Goal: Task Accomplishment & Management: Complete application form

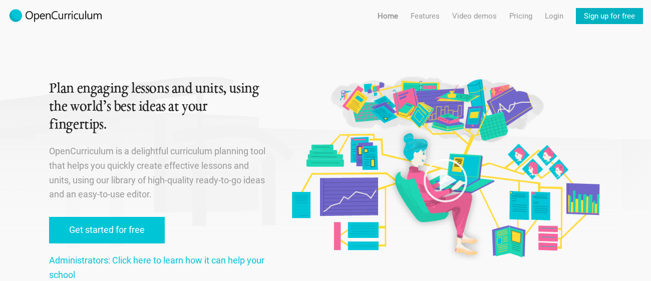
click at [603, 15] on link "Sign up for free" at bounding box center [609, 16] width 67 height 16
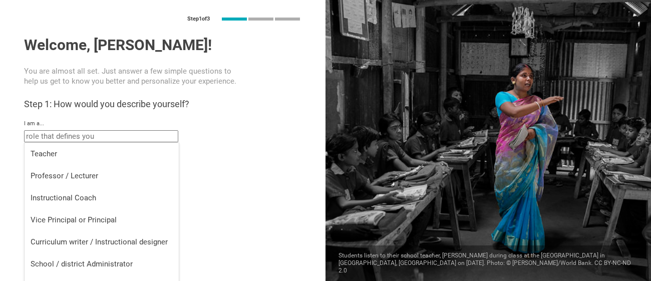
click at [88, 141] on input "text" at bounding box center [101, 136] width 154 height 12
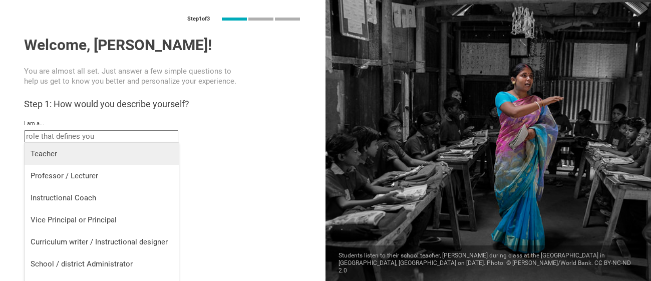
click at [85, 149] on div "Teacher" at bounding box center [102, 154] width 142 height 10
type input "Teacher"
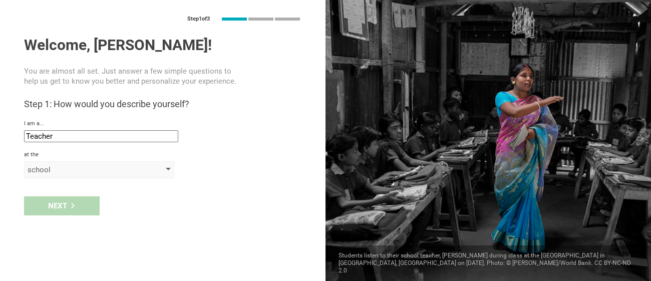
click at [72, 171] on div "school" at bounding box center [85, 170] width 115 height 10
click at [69, 200] on div "Next" at bounding box center [62, 205] width 76 height 19
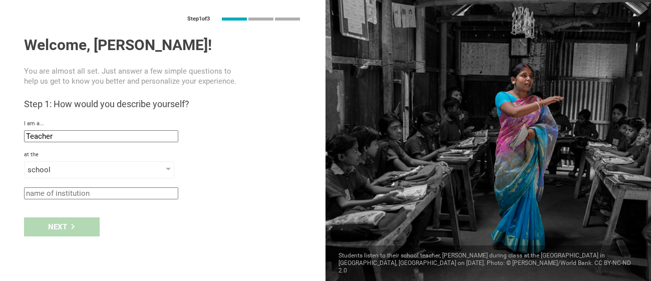
click at [68, 193] on input "text" at bounding box center [101, 193] width 154 height 12
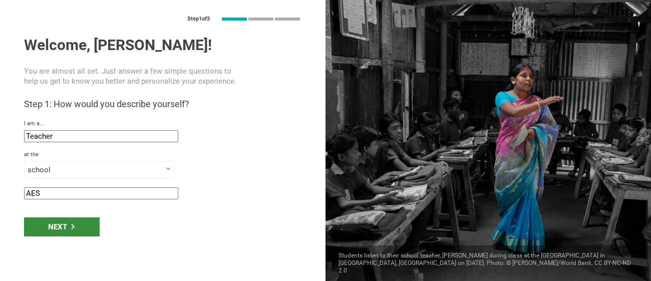
type input "AES"
click at [51, 231] on div "Next" at bounding box center [62, 226] width 76 height 19
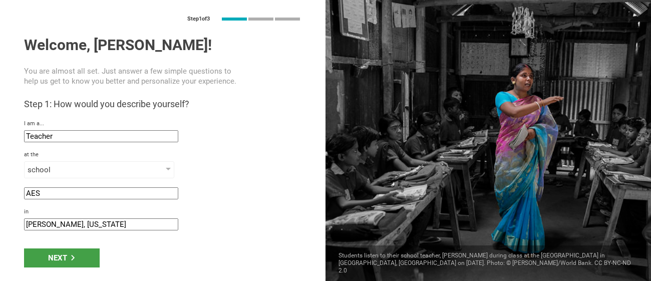
click at [53, 225] on input "[PERSON_NAME], [US_STATE]" at bounding box center [101, 224] width 154 height 12
type input "[GEOGRAPHIC_DATA], [US_STATE]"
click at [60, 258] on div "Next" at bounding box center [62, 258] width 76 height 19
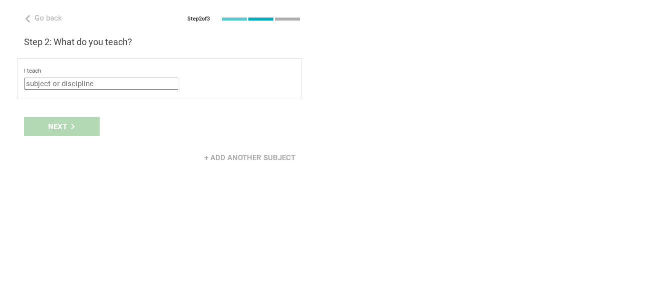
click at [72, 79] on input "text" at bounding box center [101, 84] width 154 height 12
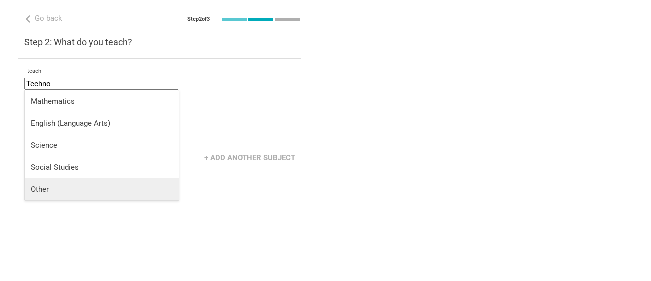
click at [63, 191] on div "Other" at bounding box center [102, 189] width 142 height 10
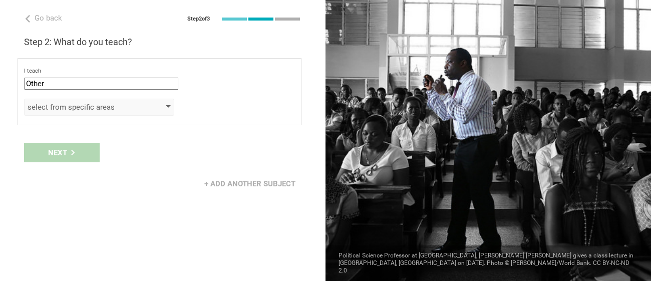
click at [59, 109] on div "select from specific areas" at bounding box center [85, 107] width 115 height 10
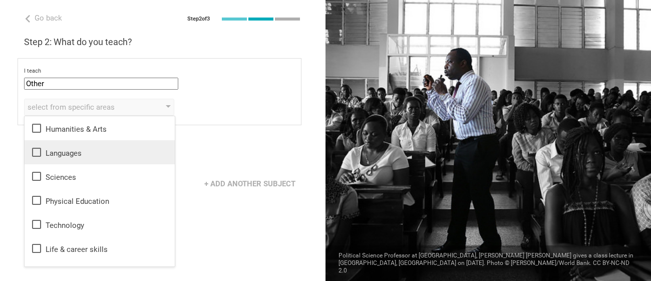
scroll to position [18, 0]
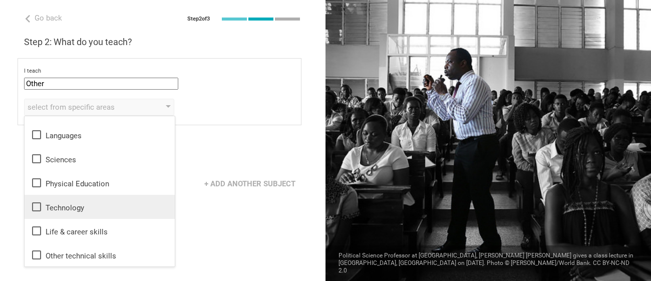
click at [39, 203] on icon at bounding box center [36, 206] width 9 height 9
click at [213, 139] on div "Next" at bounding box center [163, 152] width 326 height 31
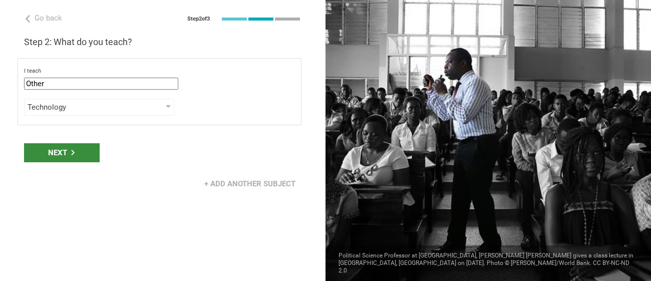
click at [51, 151] on div "Next" at bounding box center [62, 152] width 76 height 19
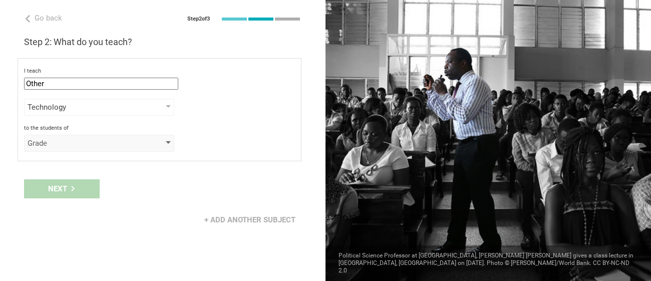
click at [51, 148] on div "Grade" at bounding box center [99, 143] width 150 height 17
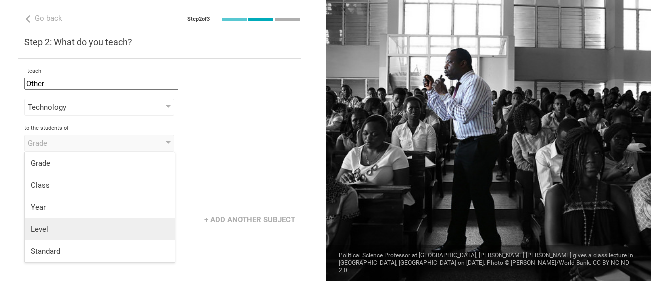
click at [46, 235] on li "Level" at bounding box center [100, 229] width 150 height 22
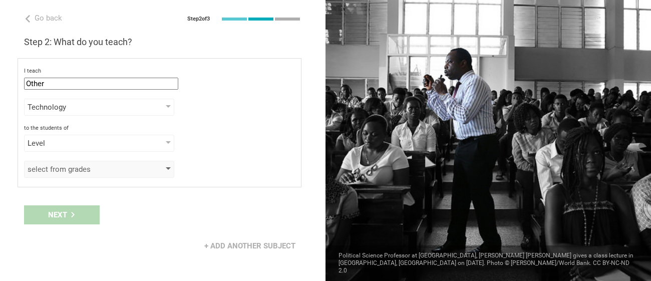
click at [54, 166] on div "select from grades" at bounding box center [85, 169] width 115 height 10
click at [55, 171] on div "select from grades" at bounding box center [85, 169] width 115 height 10
click at [90, 141] on div "Level" at bounding box center [85, 143] width 115 height 10
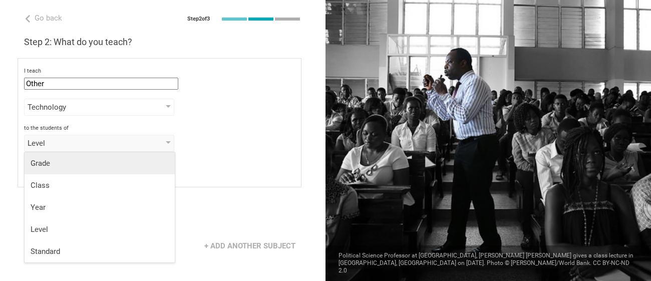
click at [64, 165] on div "Grade" at bounding box center [100, 163] width 138 height 10
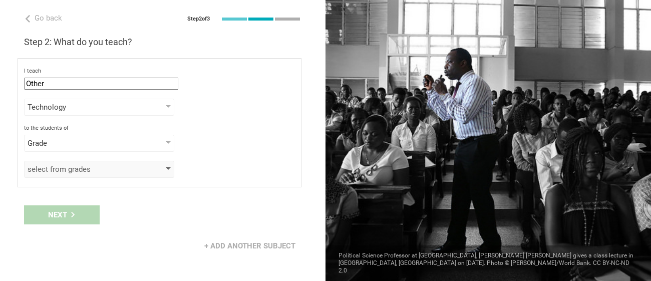
click at [59, 170] on div "select from grades" at bounding box center [85, 169] width 115 height 10
click at [132, 165] on div "select from grades" at bounding box center [85, 169] width 115 height 10
click at [134, 150] on div "Grade" at bounding box center [99, 143] width 150 height 17
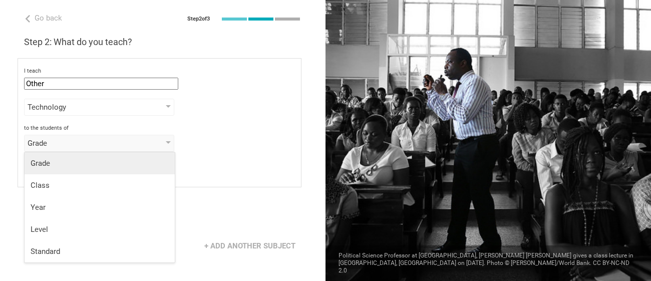
click at [123, 169] on li "Grade" at bounding box center [100, 163] width 150 height 22
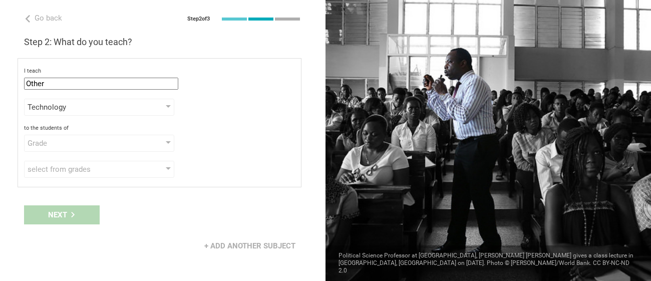
click at [154, 186] on div "I teach Other Mathematics English (Language Arts) Science Social Studies Other …" at bounding box center [160, 122] width 284 height 129
click at [157, 174] on div "select from grades" at bounding box center [99, 169] width 150 height 17
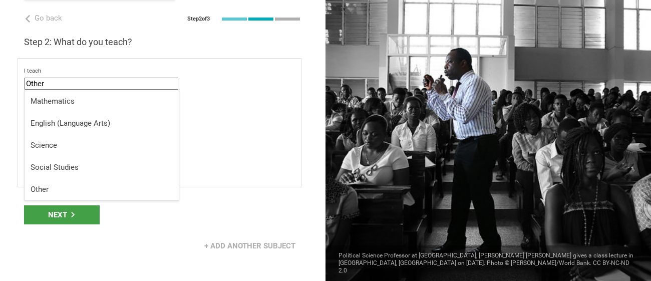
click at [114, 86] on input "Other" at bounding box center [101, 84] width 154 height 12
click at [247, 122] on div "I teach Other Mathematics English (Language Arts) Science Social Studies Other …" at bounding box center [160, 122] width 284 height 129
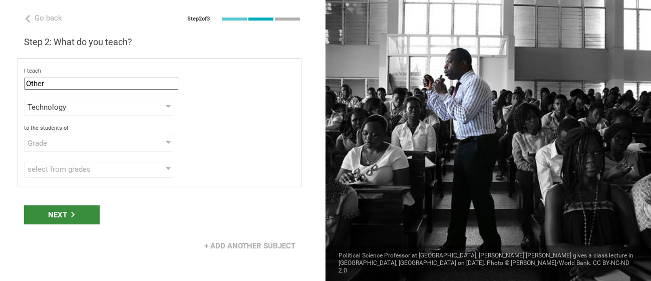
click at [81, 210] on div "Next" at bounding box center [62, 214] width 76 height 19
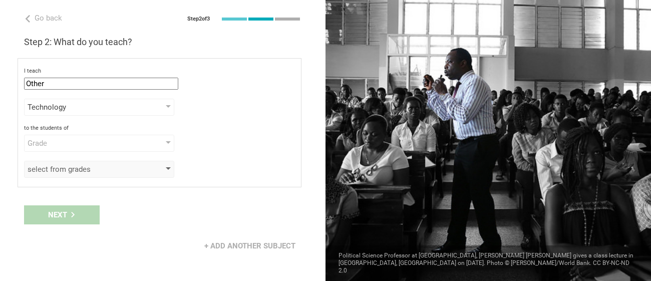
click at [88, 162] on div "select from grades" at bounding box center [99, 169] width 150 height 17
click at [76, 219] on div "Next" at bounding box center [163, 214] width 326 height 31
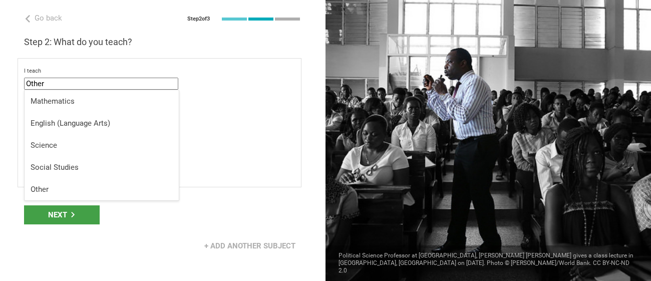
click at [86, 88] on input "Other" at bounding box center [101, 84] width 154 height 12
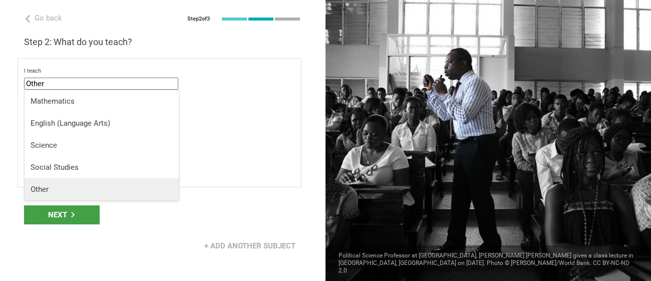
click at [69, 185] on div "Other" at bounding box center [102, 189] width 142 height 10
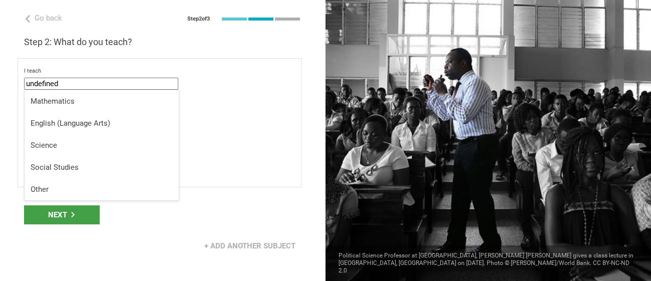
click at [142, 83] on input "undefined" at bounding box center [101, 84] width 154 height 12
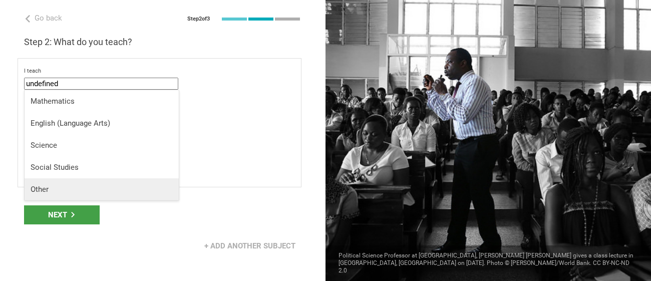
click at [85, 194] on div "Other" at bounding box center [102, 189] width 142 height 10
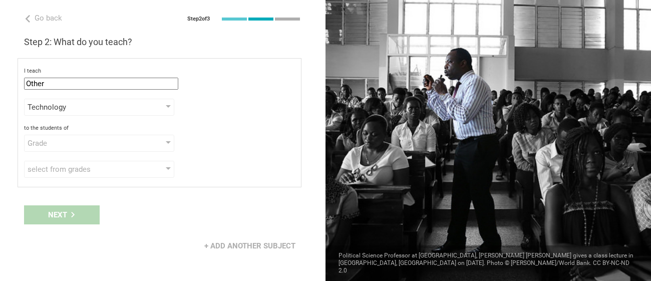
click at [230, 90] on div "I teach Other Mathematics English (Language Arts) Science Social Studies Other …" at bounding box center [160, 122] width 284 height 129
click at [34, 213] on div "Next" at bounding box center [163, 214] width 326 height 31
click at [110, 117] on div "I teach Other Mathematics English (Language Arts) Science Social Studies Other …" at bounding box center [160, 122] width 284 height 129
click at [109, 117] on div "I teach Other Mathematics English (Language Arts) Science Social Studies Other …" at bounding box center [160, 122] width 284 height 129
click at [109, 111] on div "Technology" at bounding box center [85, 107] width 115 height 10
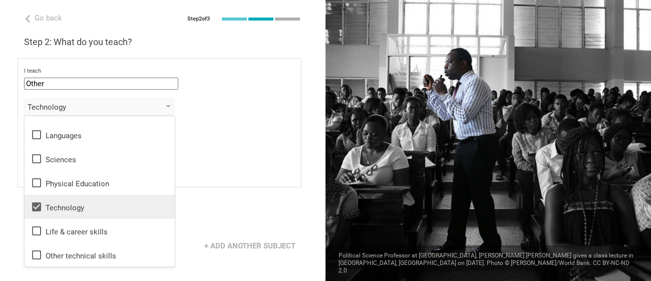
click at [68, 203] on div "Technology" at bounding box center [100, 207] width 138 height 12
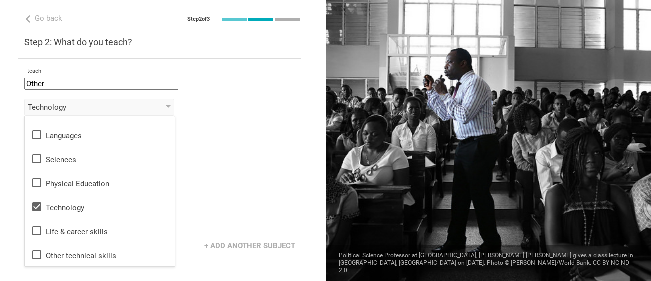
click at [255, 100] on div "Technology Humanities & Arts Languages Sciences Physical Education Technology L…" at bounding box center [159, 107] width 271 height 17
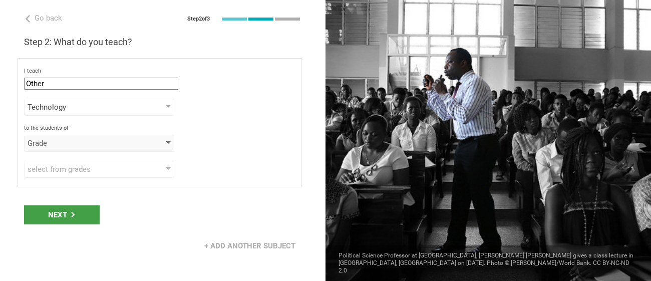
click at [147, 148] on div "Grade" at bounding box center [99, 143] width 150 height 17
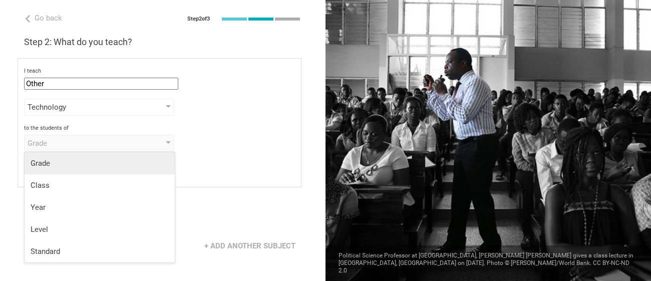
click at [125, 171] on li "Grade" at bounding box center [100, 163] width 150 height 22
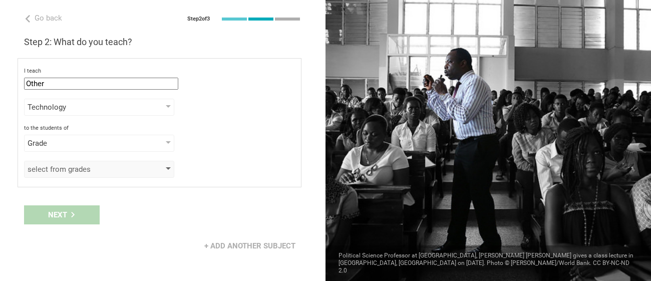
click at [150, 168] on div "select from grades" at bounding box center [99, 169] width 150 height 17
click at [169, 171] on div at bounding box center [168, 169] width 5 height 4
click at [86, 214] on div "Next" at bounding box center [163, 214] width 326 height 31
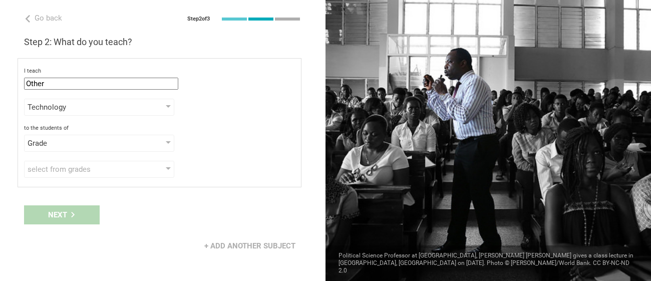
click at [81, 210] on div "Next" at bounding box center [163, 214] width 326 height 31
click at [93, 147] on div "Grade" at bounding box center [85, 143] width 115 height 10
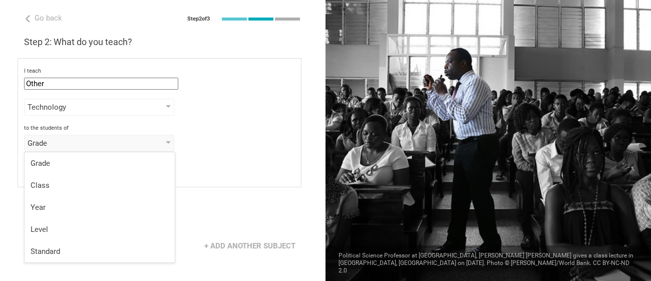
click at [199, 159] on div "I teach Other Mathematics English (Language Arts) Science Social Studies Other …" at bounding box center [160, 122] width 284 height 129
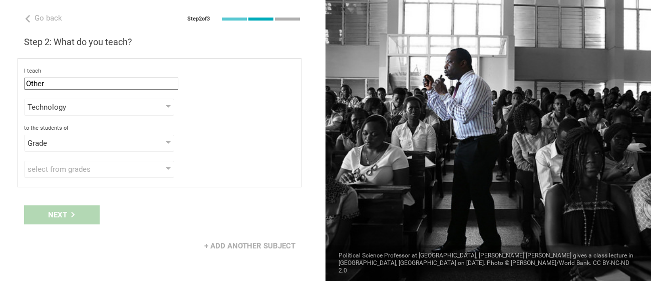
click at [55, 220] on div "Next" at bounding box center [163, 214] width 326 height 31
click at [93, 160] on div "I teach Other Mathematics English (Language Arts) Science Social Studies Other …" at bounding box center [160, 122] width 284 height 129
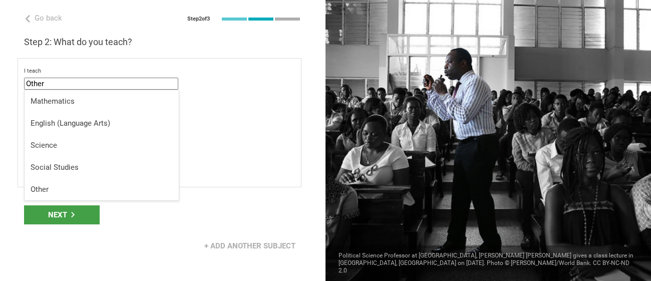
click at [121, 84] on input "Other" at bounding box center [101, 84] width 154 height 12
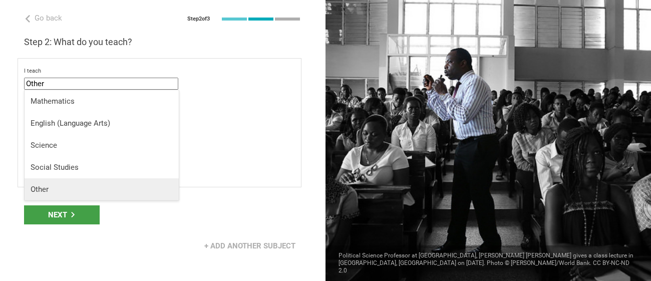
click at [73, 188] on div "Other" at bounding box center [102, 189] width 142 height 10
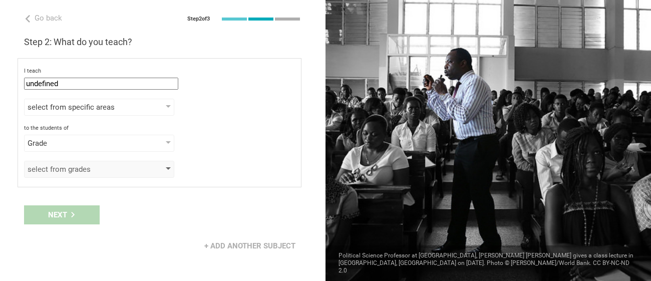
click at [76, 165] on div "select from grades" at bounding box center [85, 169] width 115 height 10
click at [86, 166] on div "select from grades" at bounding box center [85, 169] width 115 height 10
click at [93, 149] on div "Grade" at bounding box center [99, 143] width 150 height 17
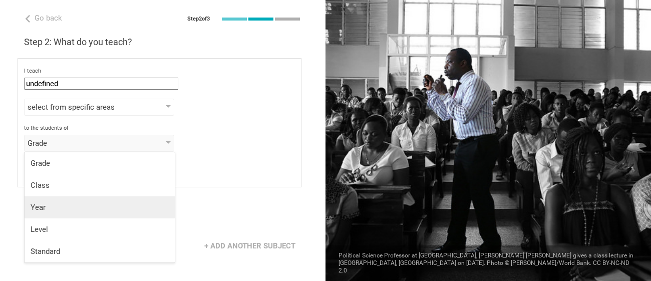
click at [65, 207] on div "Year" at bounding box center [100, 207] width 138 height 10
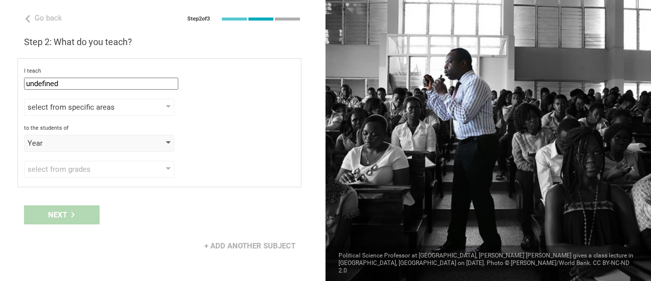
click at [77, 146] on div "Year" at bounding box center [85, 143] width 115 height 10
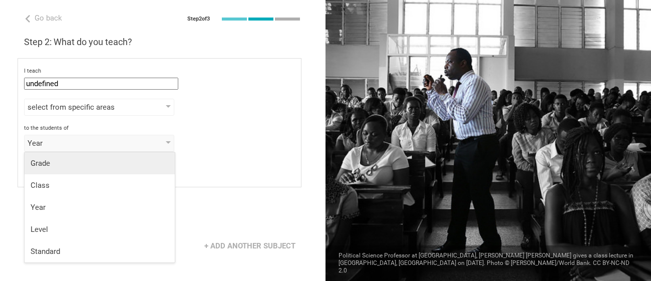
click at [72, 162] on div "Grade" at bounding box center [100, 163] width 138 height 10
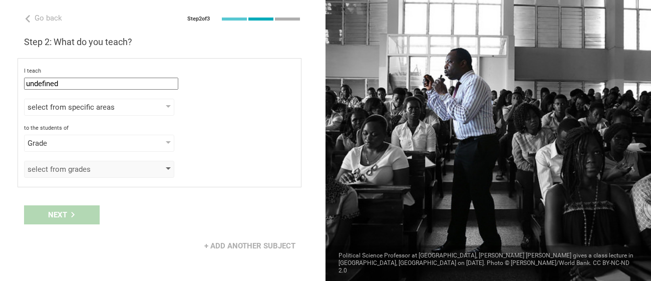
click at [72, 169] on div "select from grades" at bounding box center [85, 169] width 115 height 10
click at [74, 209] on div "Next" at bounding box center [163, 214] width 326 height 31
click at [58, 80] on input "undefined" at bounding box center [101, 84] width 154 height 12
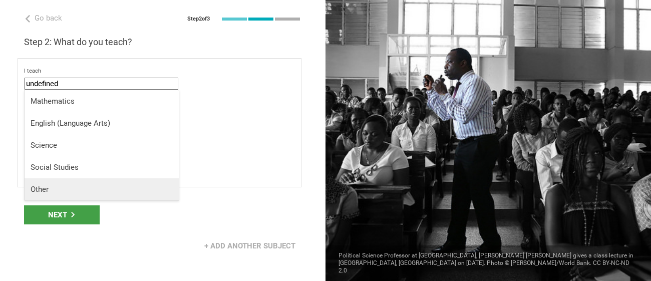
click at [65, 187] on div "Other" at bounding box center [102, 189] width 142 height 10
type input "Other"
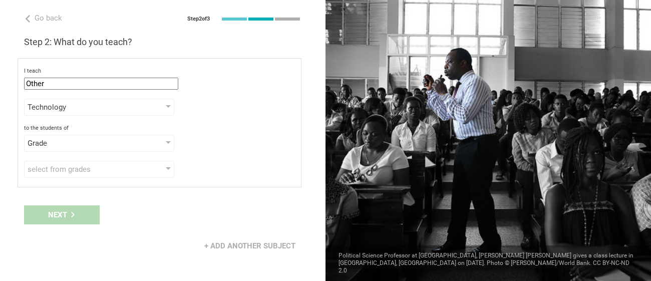
click at [198, 145] on div "Grade Grade Class Year Level Standard" at bounding box center [159, 143] width 271 height 17
click at [151, 113] on div "Technology" at bounding box center [99, 107] width 150 height 17
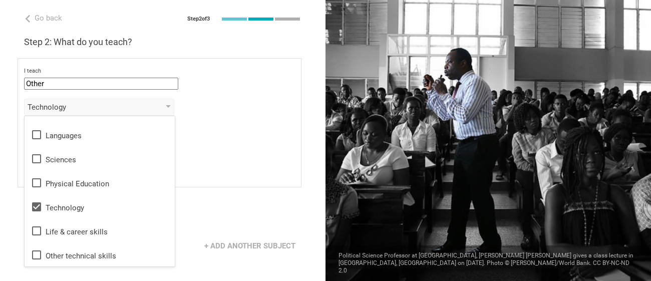
click at [254, 216] on div "Next" at bounding box center [163, 214] width 326 height 31
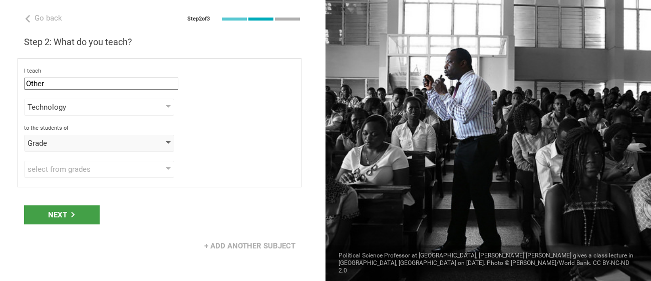
click at [34, 146] on div "Grade" at bounding box center [85, 143] width 115 height 10
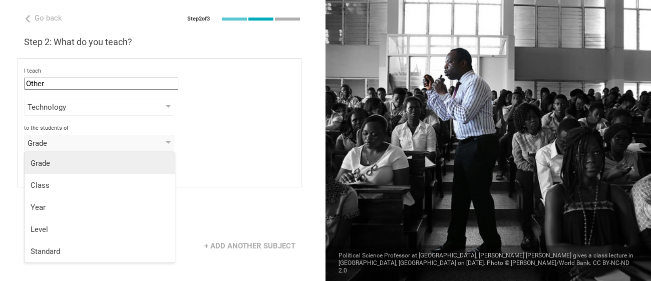
click at [43, 163] on div "Grade" at bounding box center [100, 163] width 138 height 10
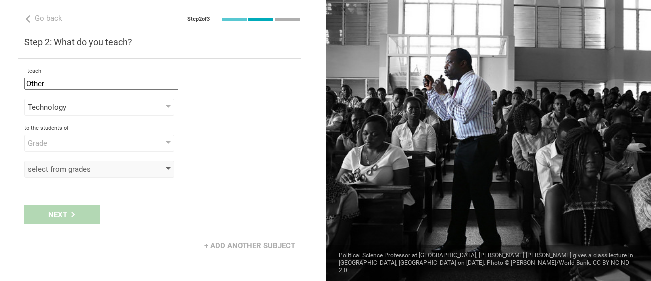
click at [37, 169] on div "select from grades" at bounding box center [85, 169] width 115 height 10
click at [58, 213] on div "Next" at bounding box center [163, 214] width 326 height 31
